Goal: Information Seeking & Learning: Learn about a topic

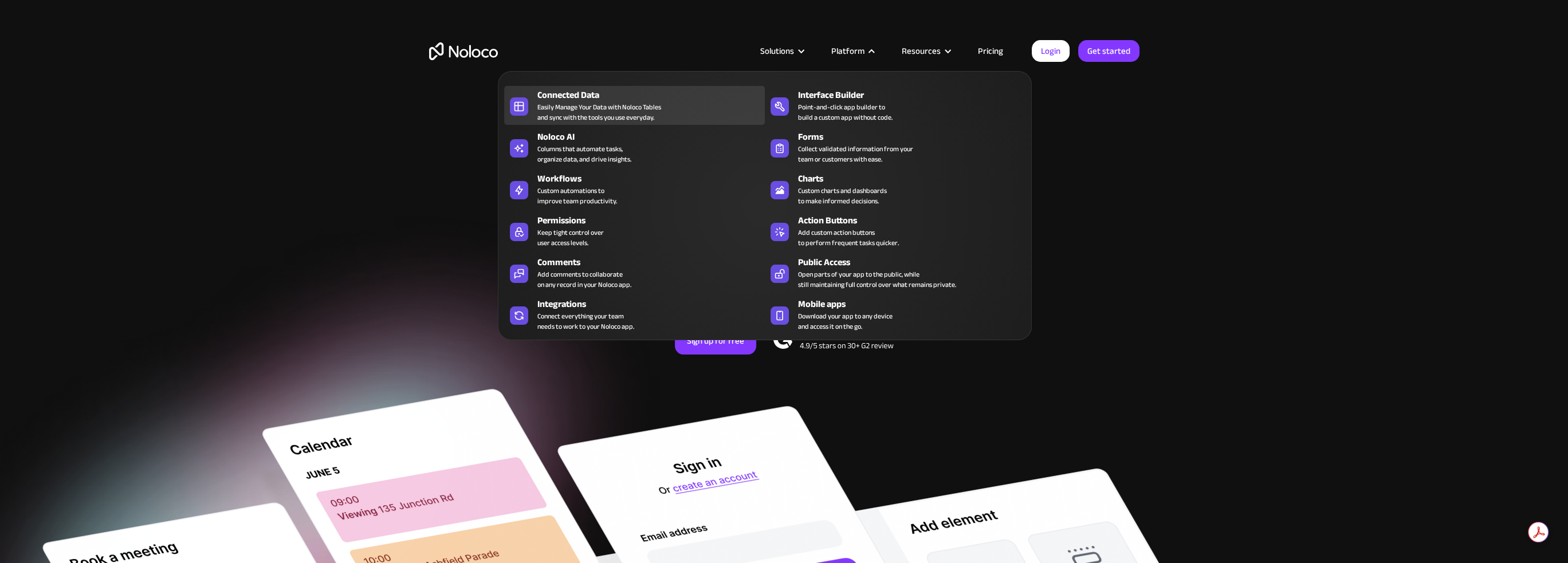
click at [640, 105] on div "Easily Manage Your Data with Noloco Tables and sync with the tools you use ever…" at bounding box center [599, 113] width 124 height 21
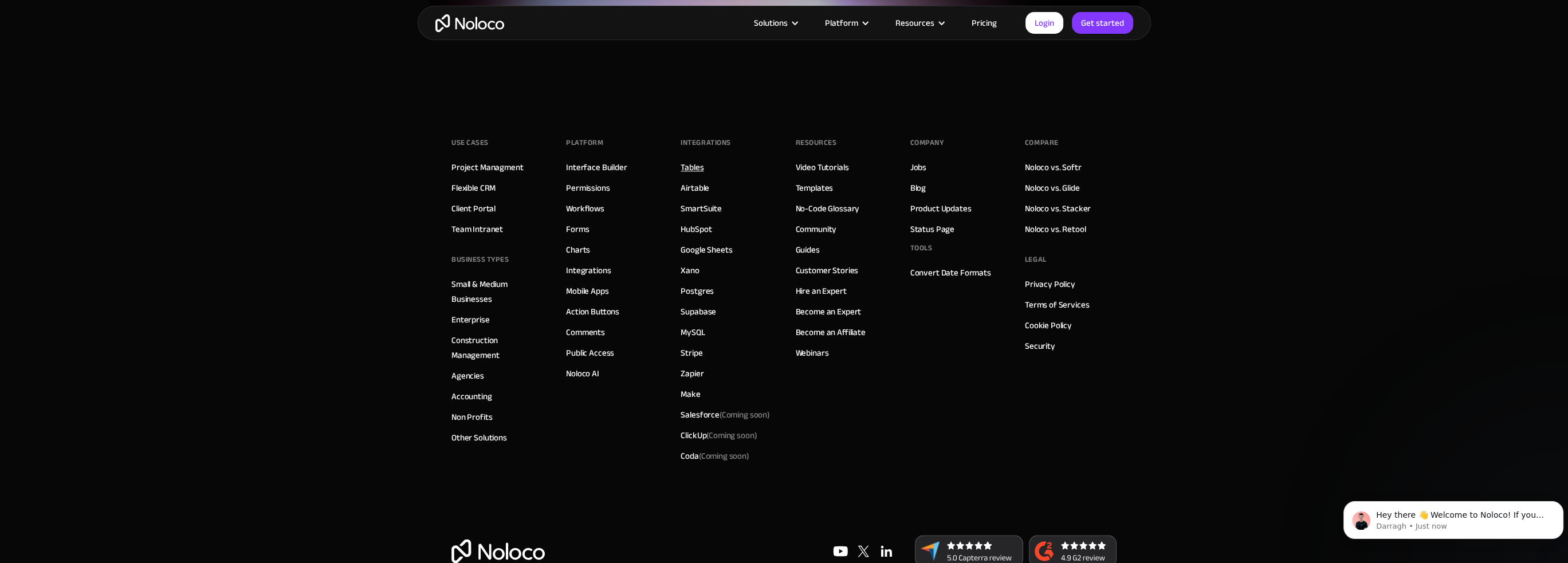
click at [683, 160] on link "Tables" at bounding box center [692, 167] width 23 height 15
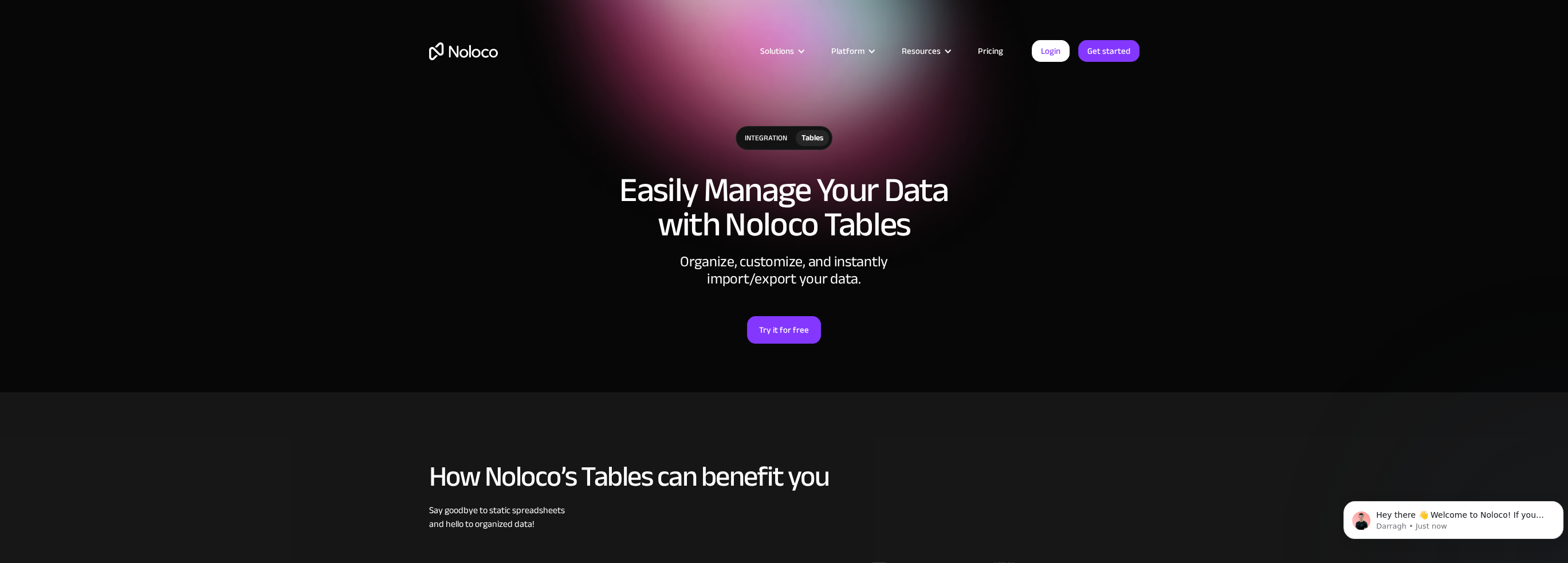
drag, startPoint x: 1243, startPoint y: 433, endPoint x: 1234, endPoint y: 137, distance: 296.1
click at [992, 47] on link "Pricing" at bounding box center [990, 51] width 54 height 15
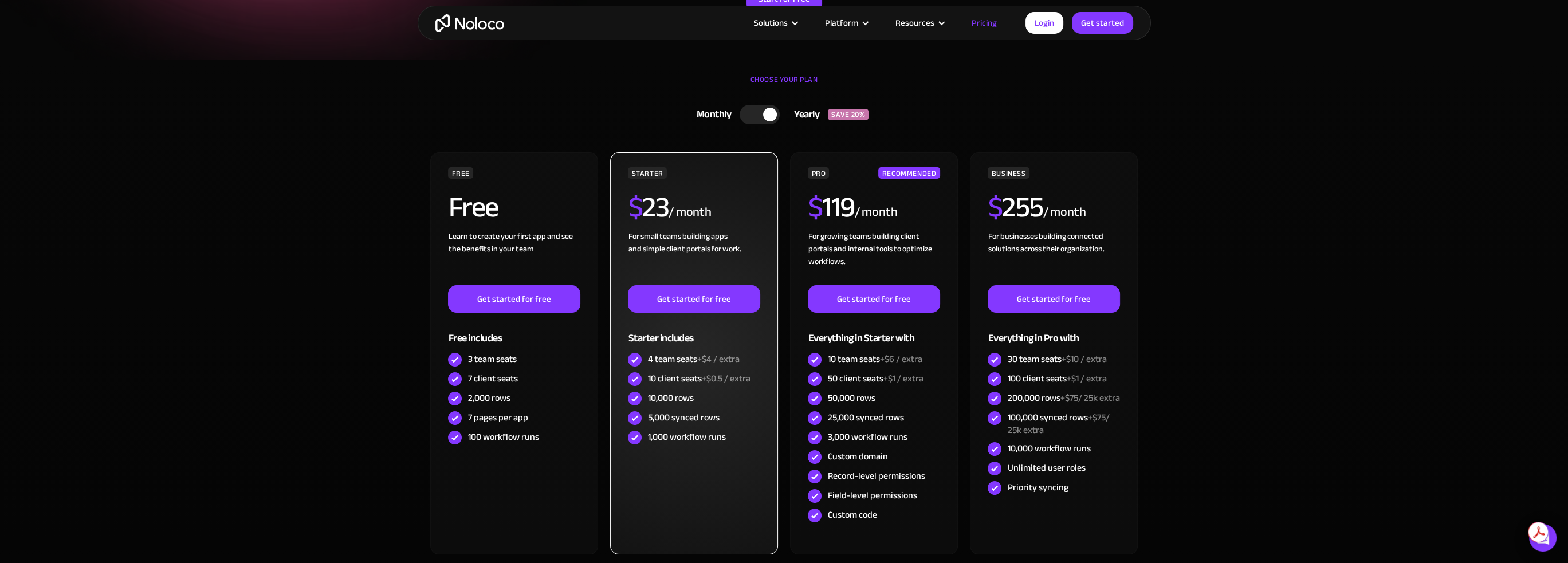
click at [713, 506] on div "STARTER $ 23 / month For small teams building apps and simple client portals fo…" at bounding box center [693, 353] width 167 height 402
